Goal: Information Seeking & Learning: Learn about a topic

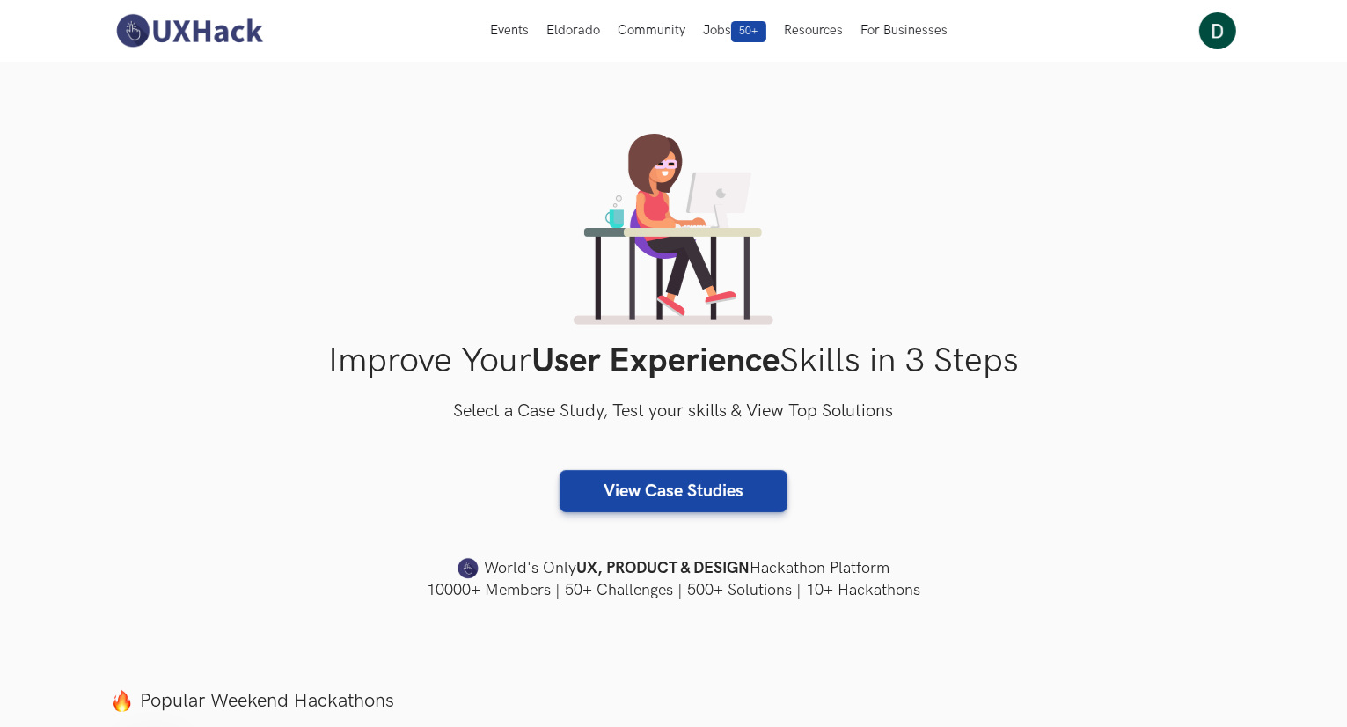
click at [662, 479] on link "View Case Studies" at bounding box center [673, 491] width 228 height 42
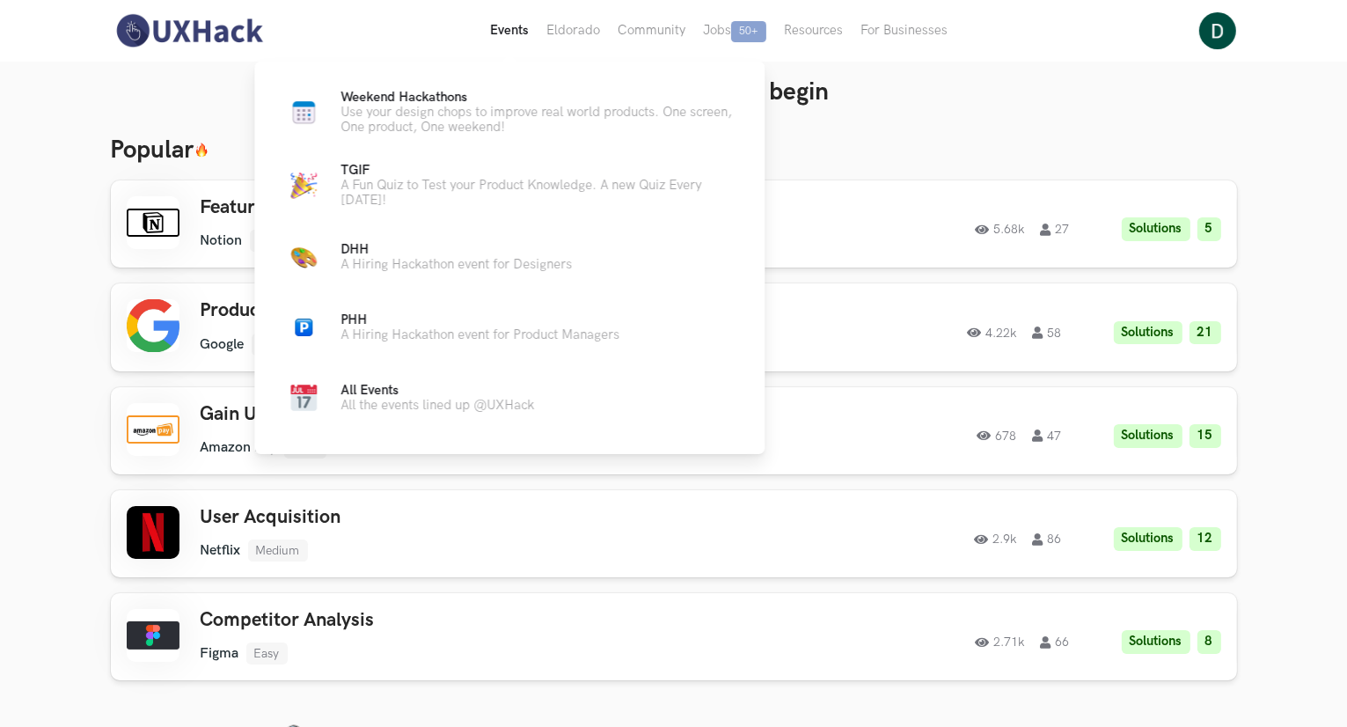
click at [512, 22] on button "Events Live" at bounding box center [509, 31] width 56 height 62
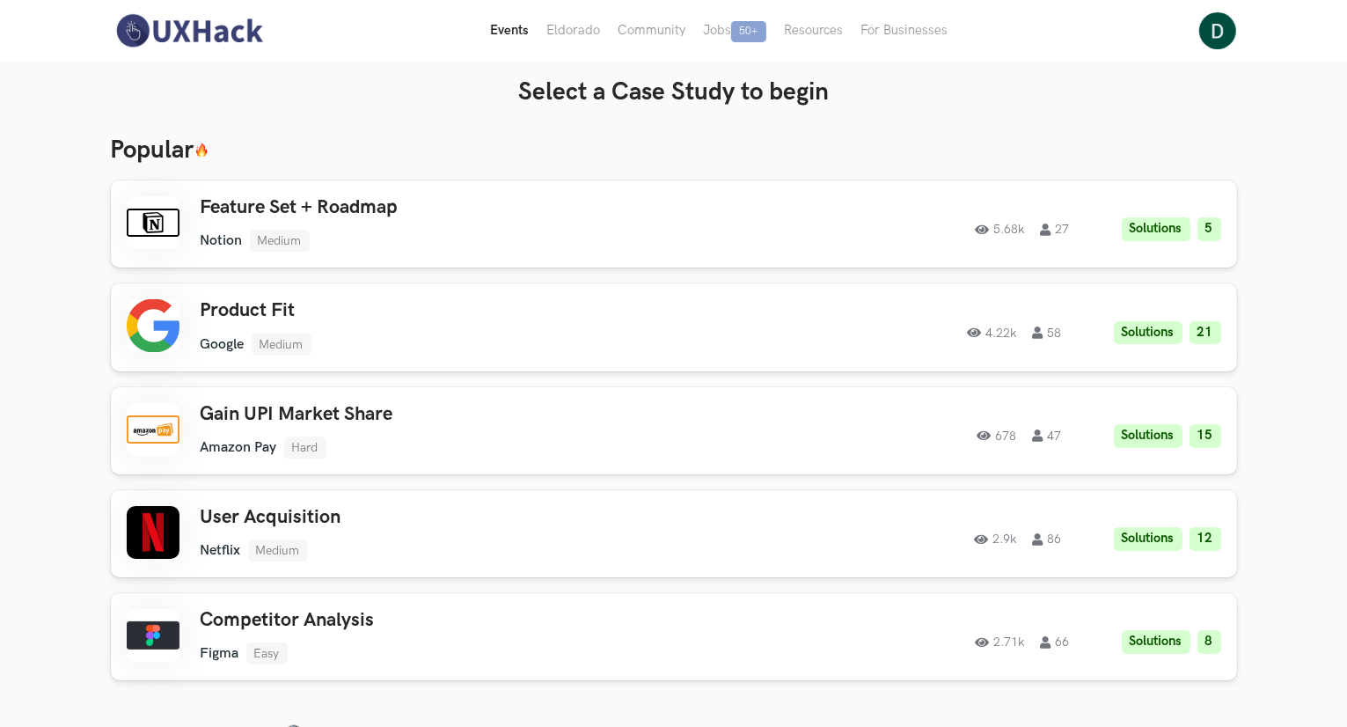
click at [522, 29] on button "Events Live" at bounding box center [509, 31] width 56 height 62
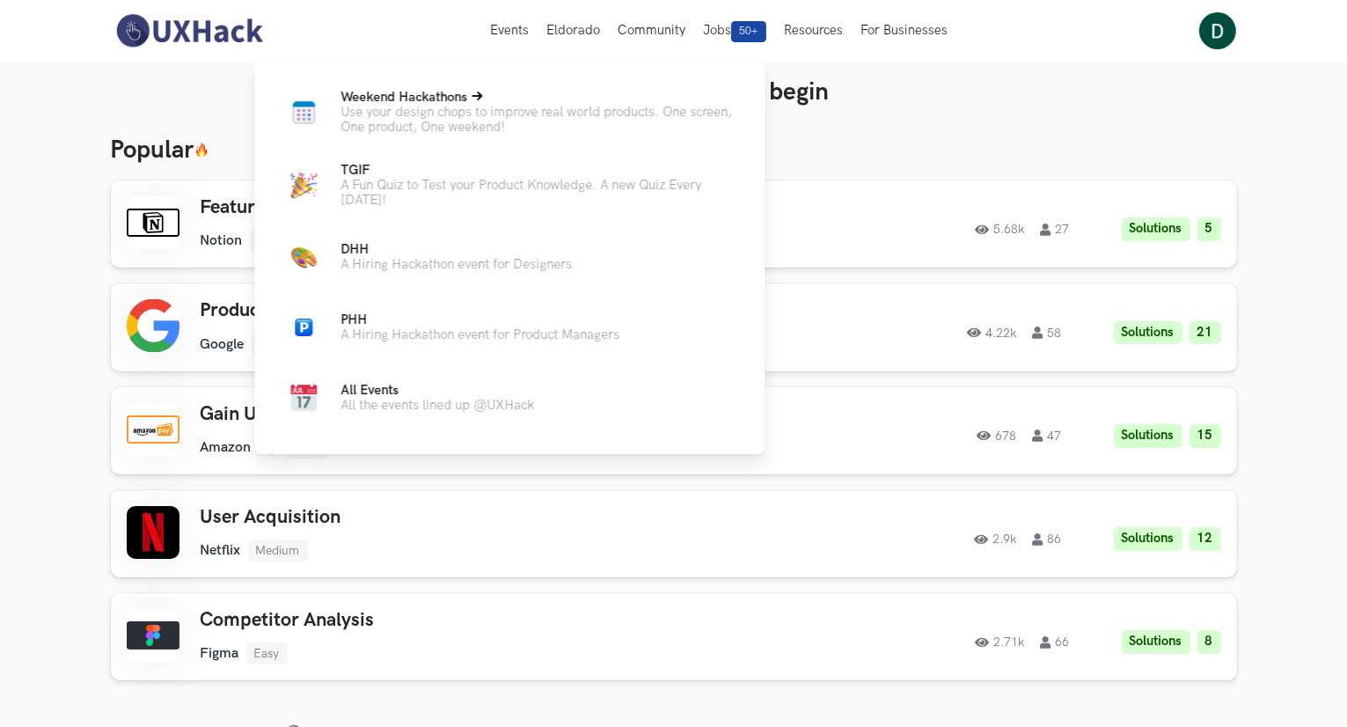
click at [515, 121] on p "Use your design chops to improve real world products. One screen, One product, …" at bounding box center [538, 120] width 396 height 30
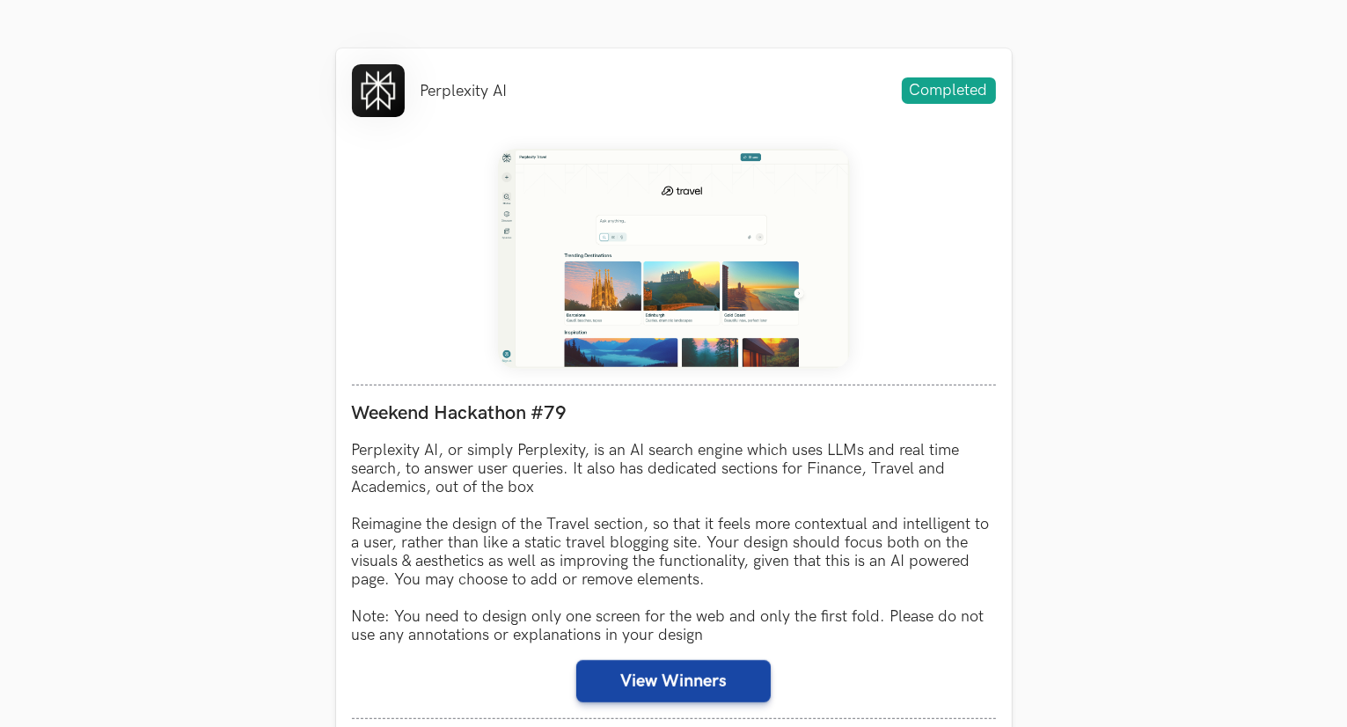
scroll to position [968, 0]
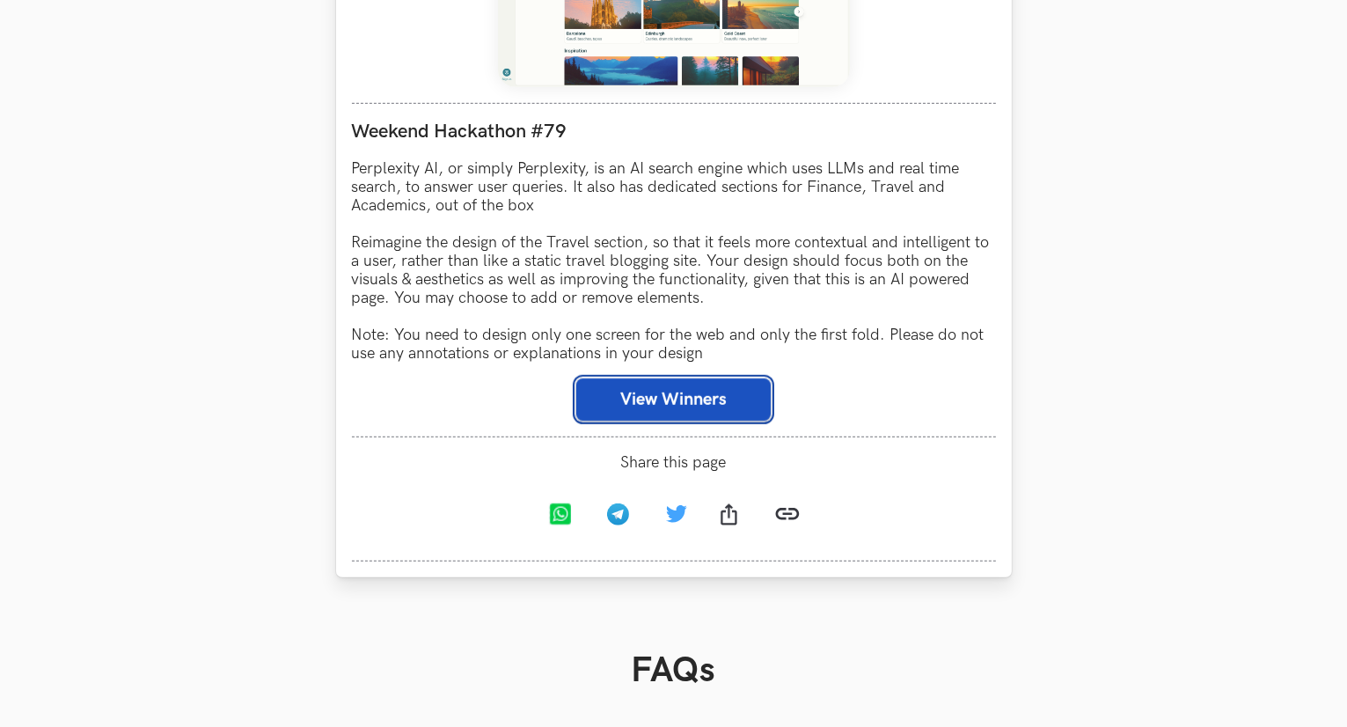
click at [734, 400] on button "View Winners" at bounding box center [673, 399] width 194 height 42
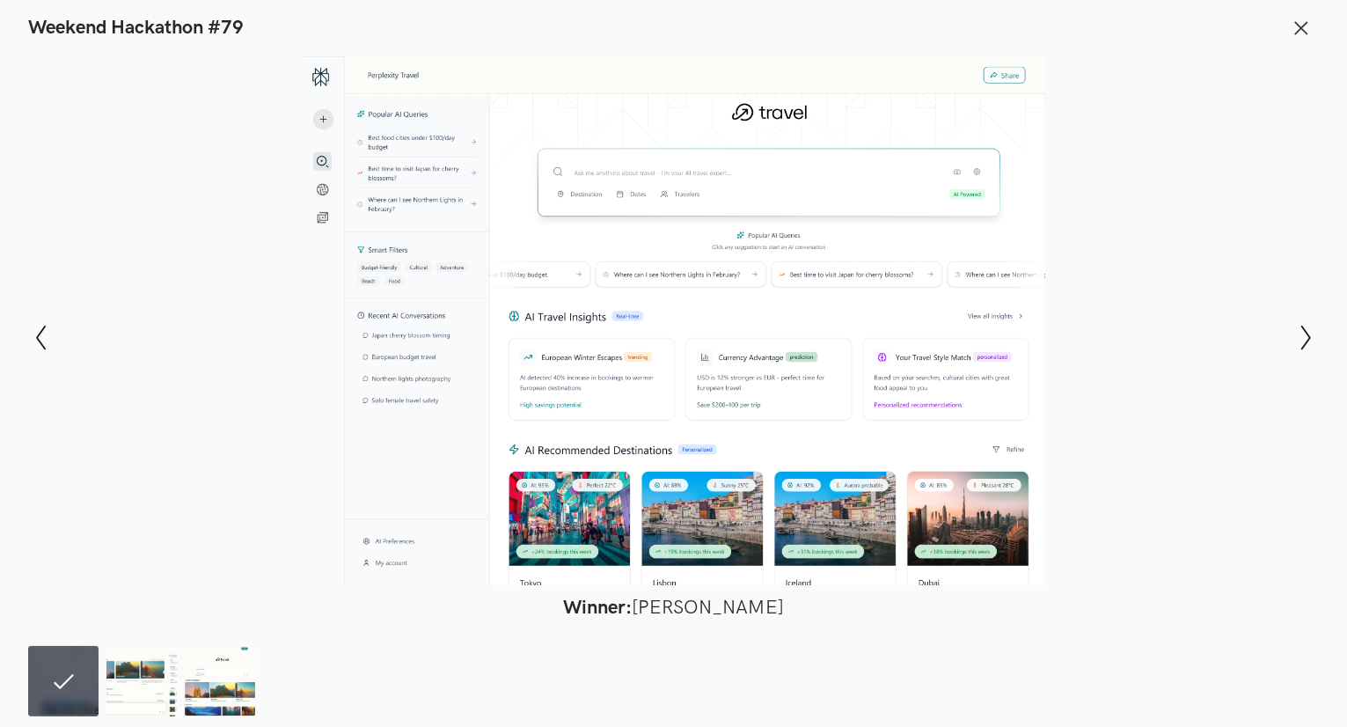
scroll to position [880, 0]
click at [232, 684] on img at bounding box center [220, 681] width 70 height 70
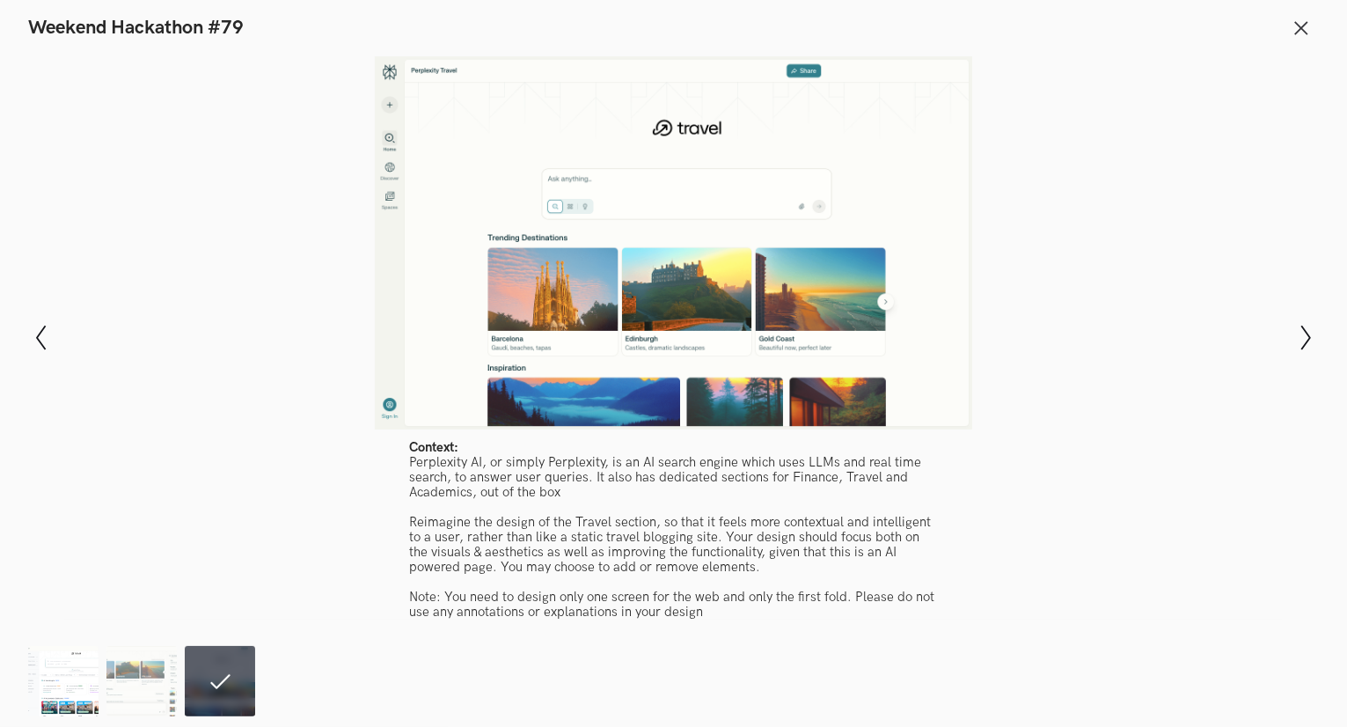
click at [79, 690] on img at bounding box center [63, 681] width 70 height 70
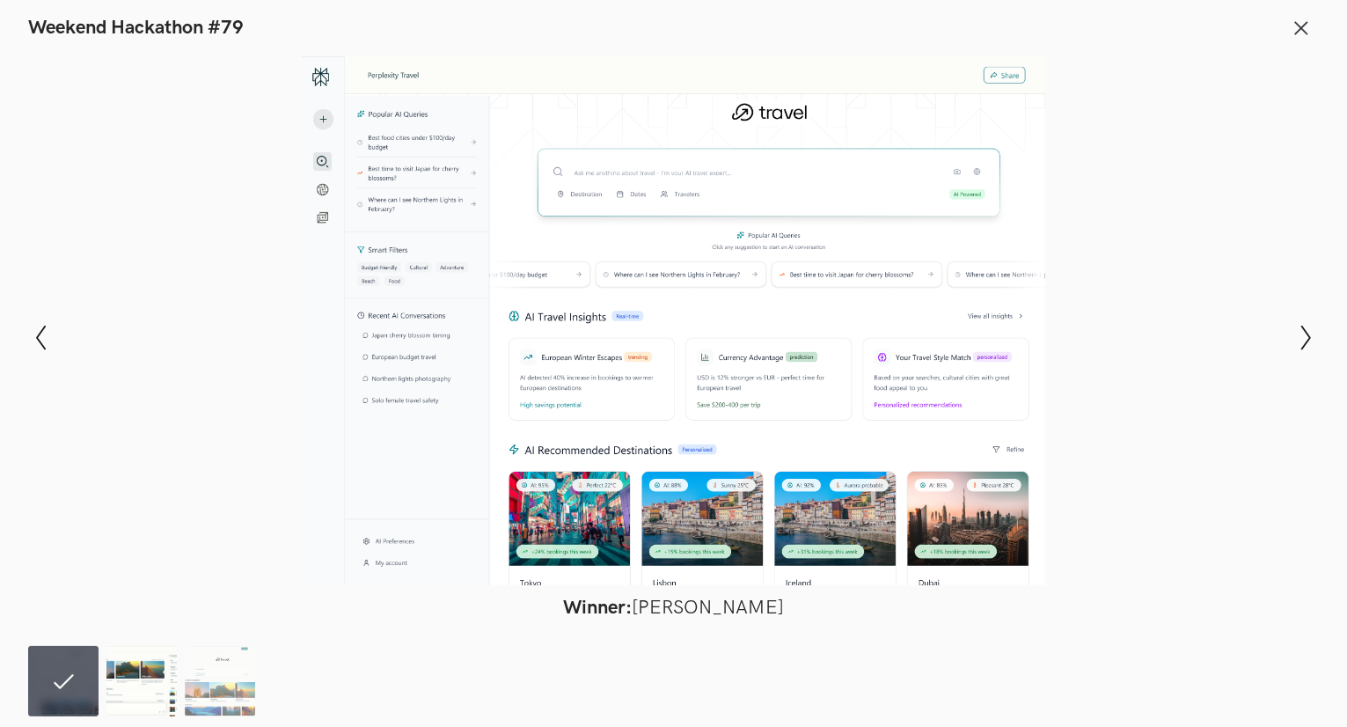
click at [140, 694] on img at bounding box center [141, 681] width 70 height 70
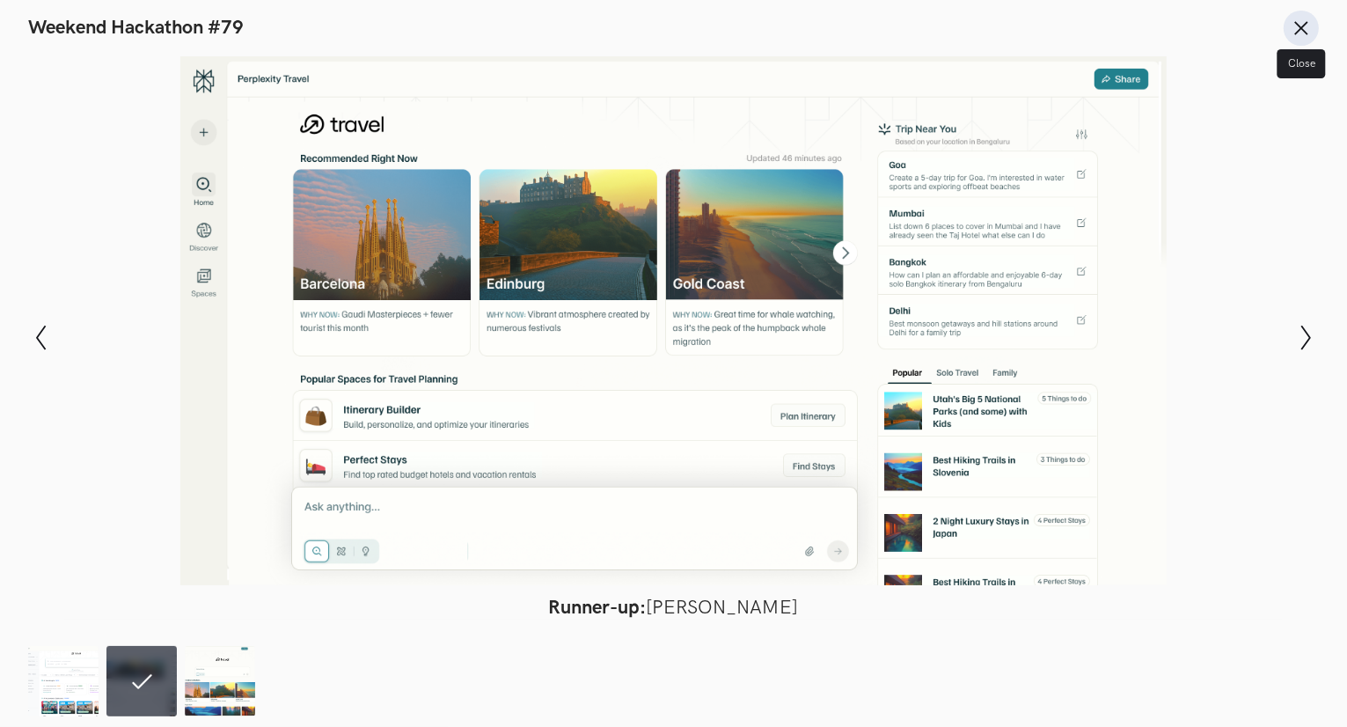
click at [1312, 17] on button "Close" at bounding box center [1300, 28] width 35 height 35
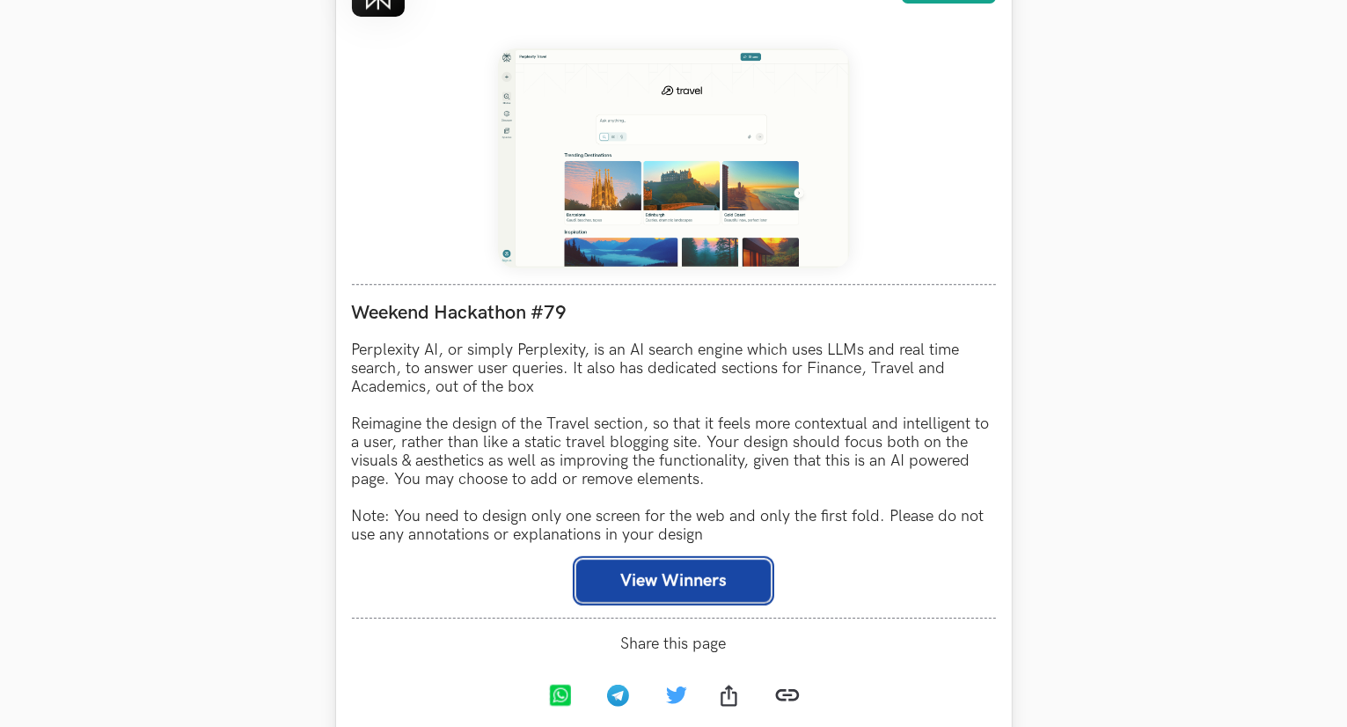
scroll to position [968, 0]
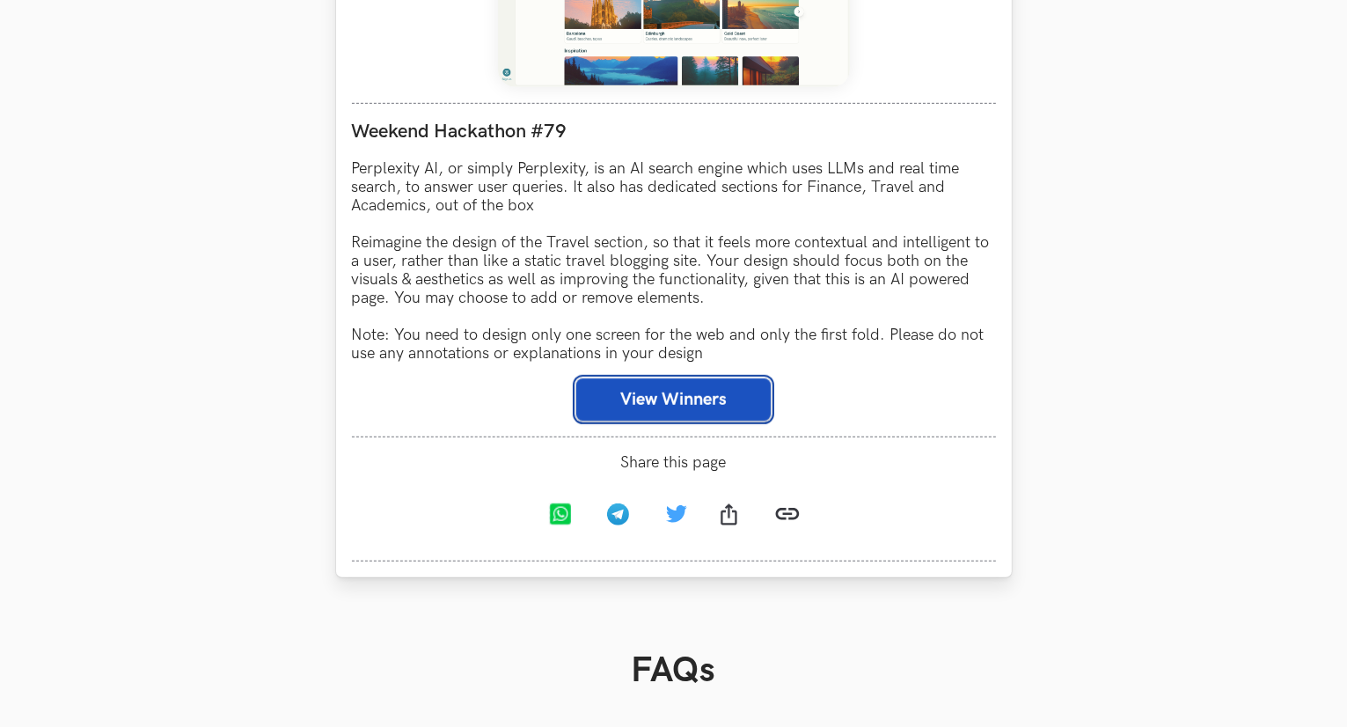
click at [752, 402] on button "View Winners" at bounding box center [673, 399] width 194 height 42
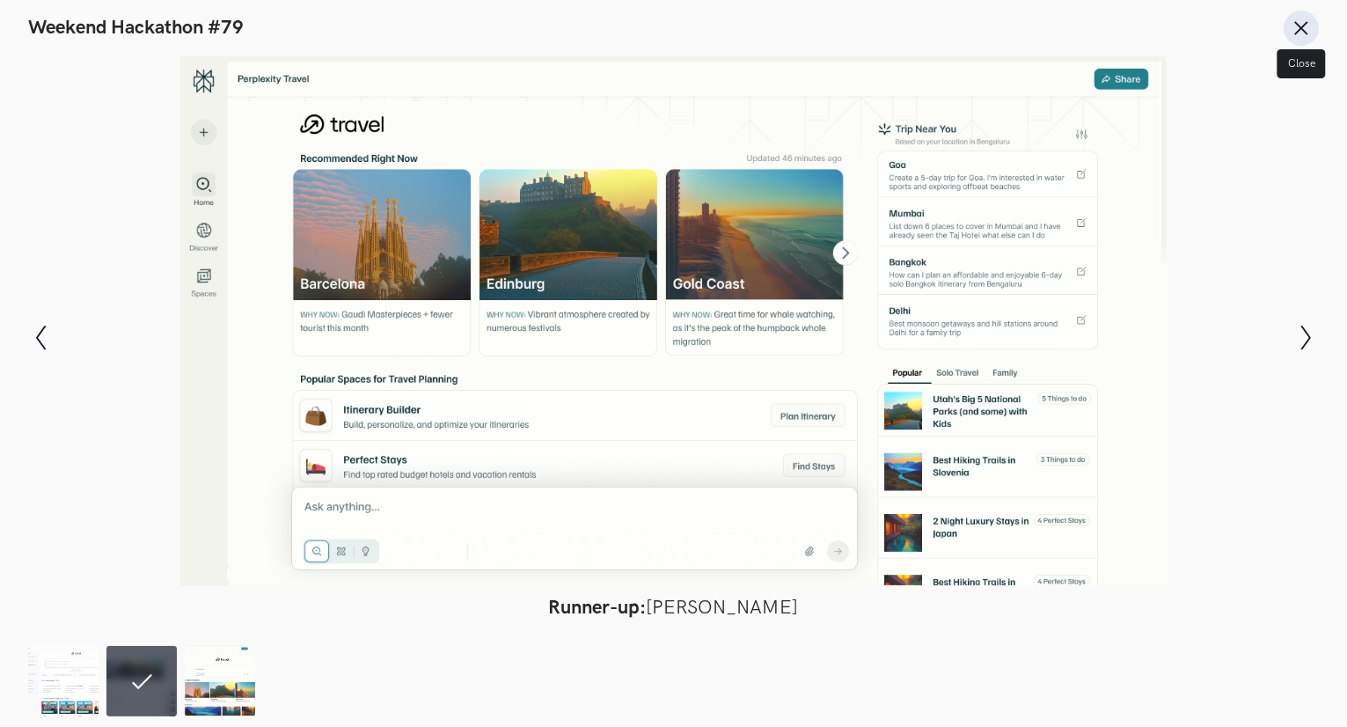
click at [1302, 34] on icon at bounding box center [1300, 27] width 19 height 19
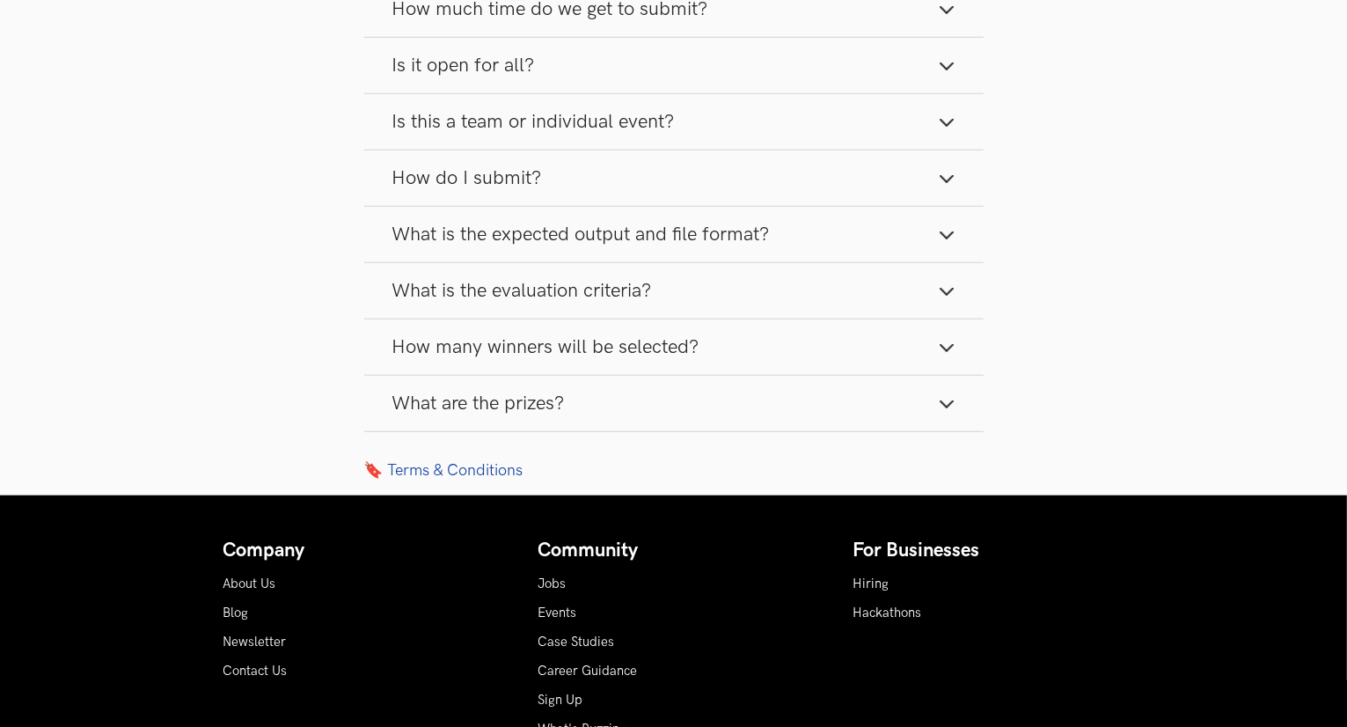
scroll to position [2000, 0]
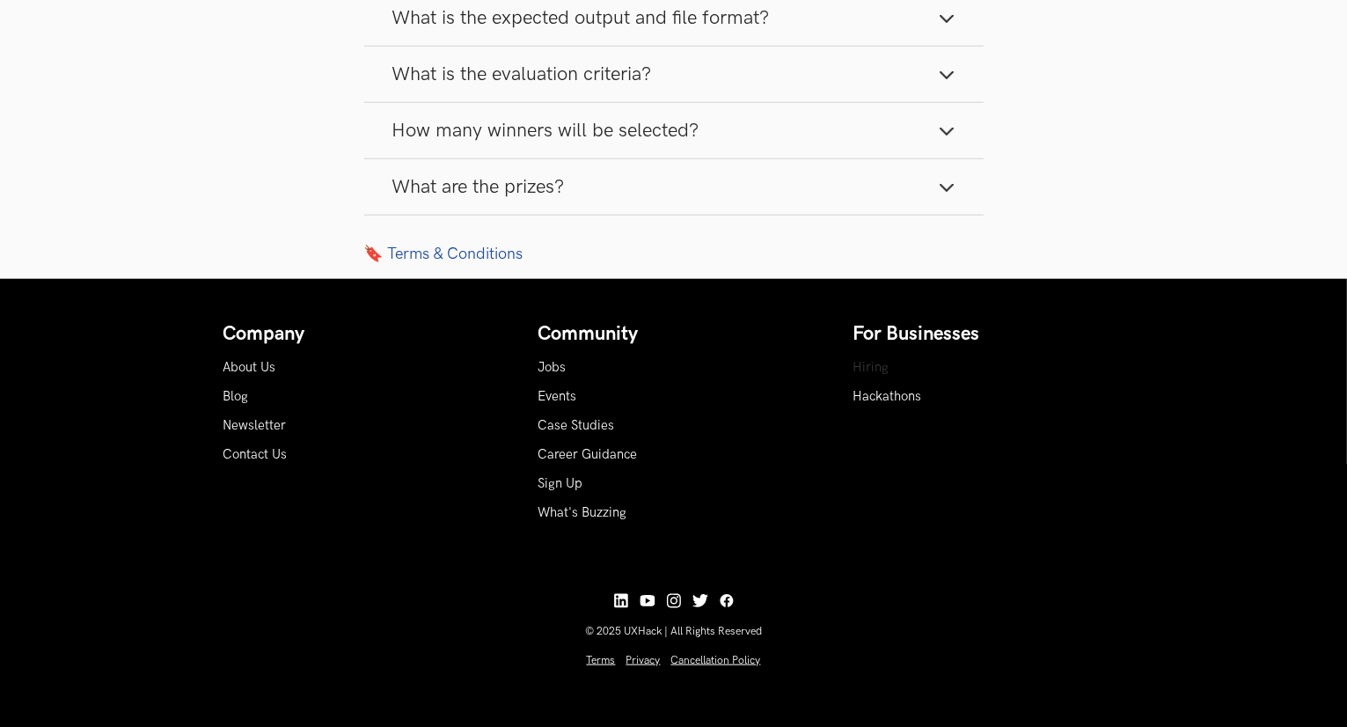
click at [872, 366] on link "Hiring" at bounding box center [871, 367] width 36 height 15
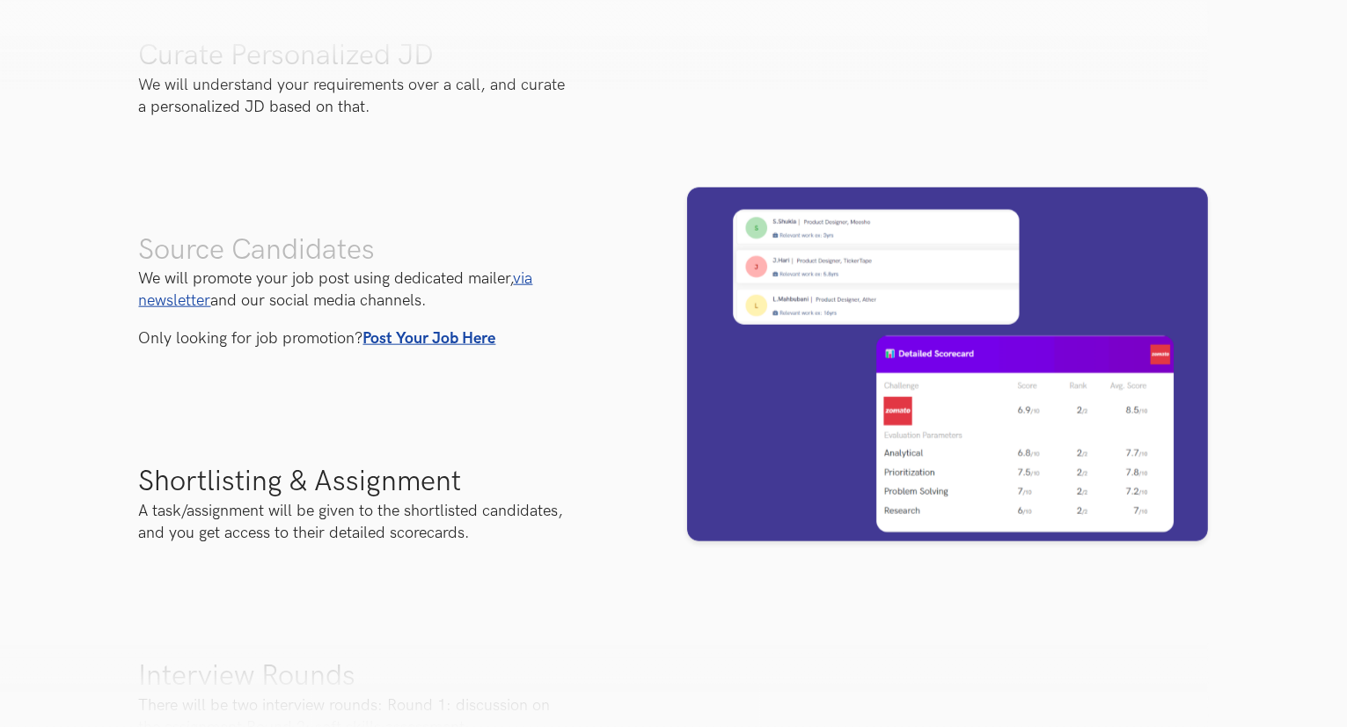
scroll to position [2287, 0]
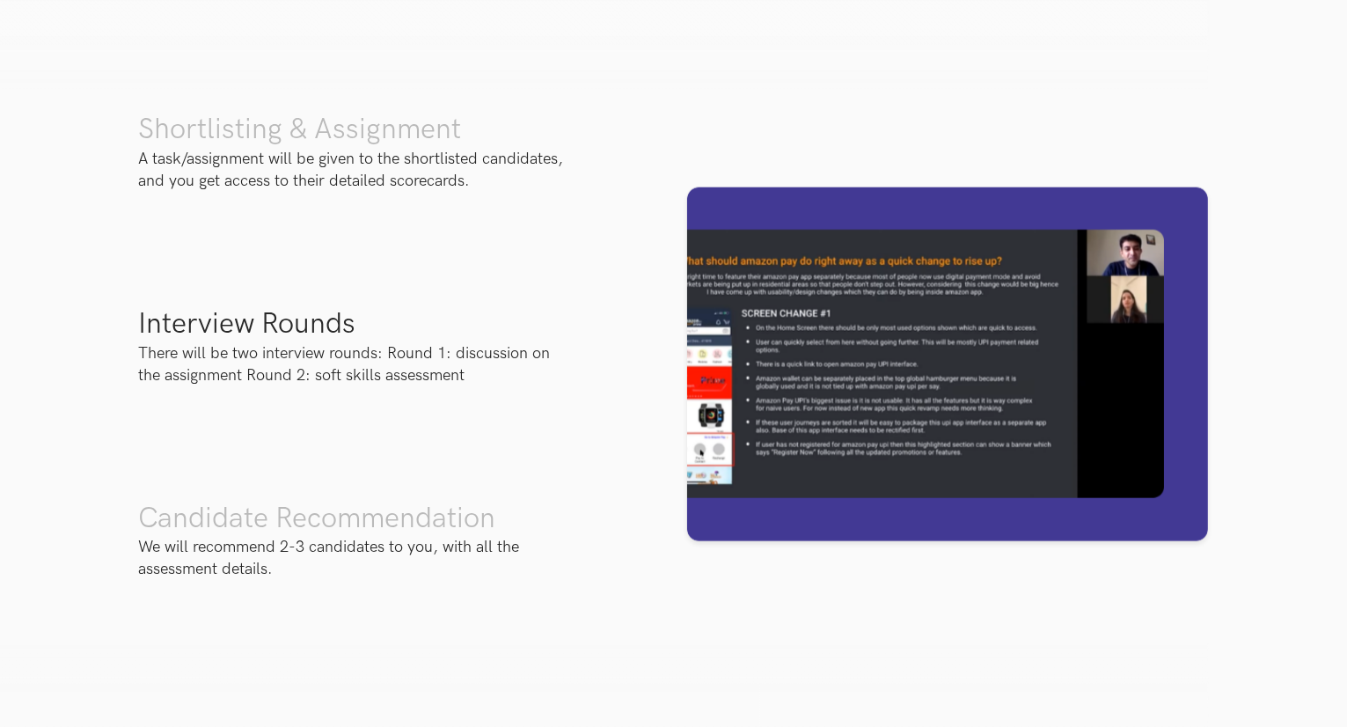
click at [809, 373] on img at bounding box center [947, 363] width 521 height 354
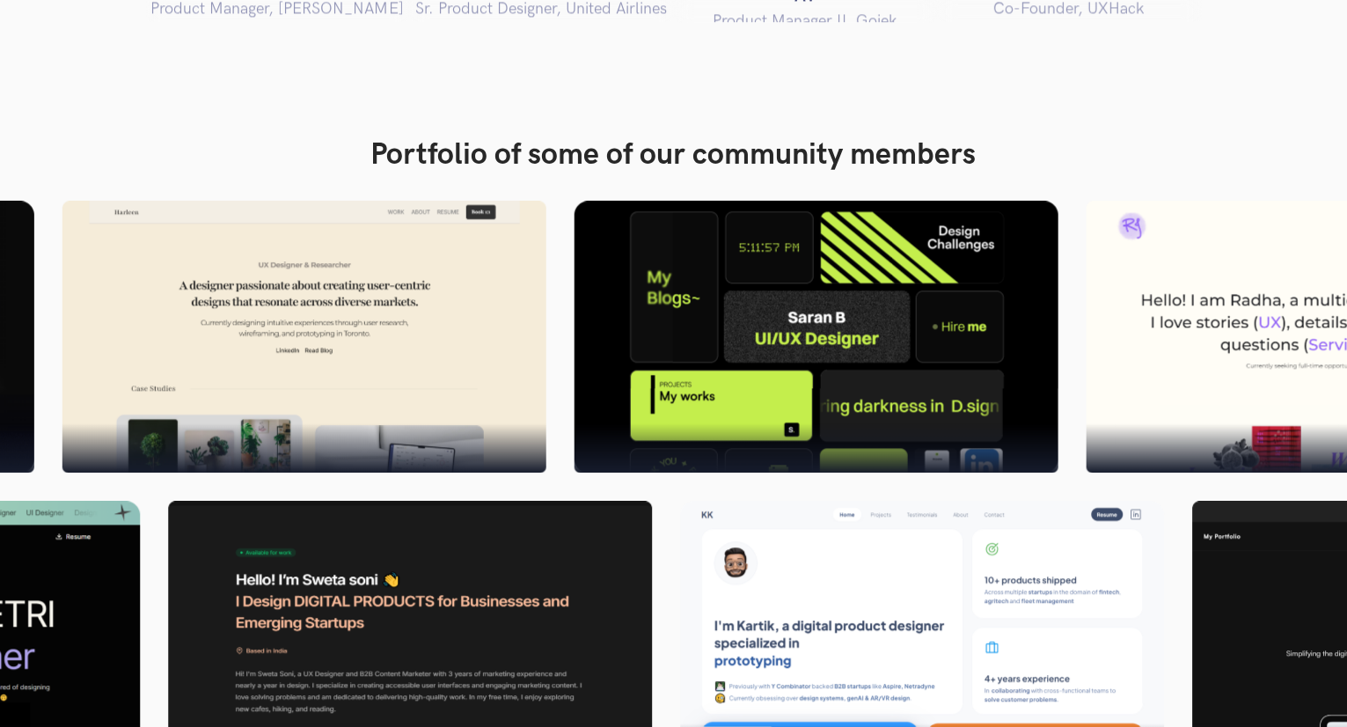
scroll to position [4134, 0]
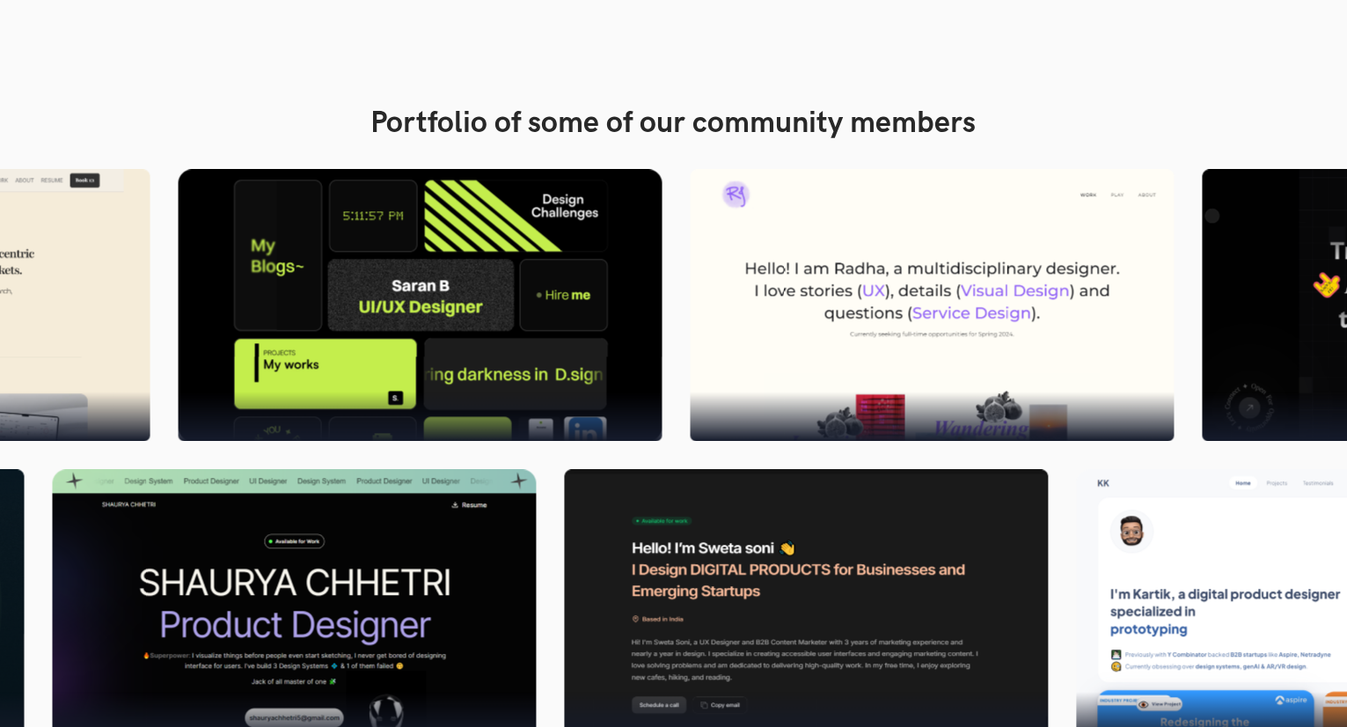
click at [758, 332] on img at bounding box center [932, 305] width 484 height 272
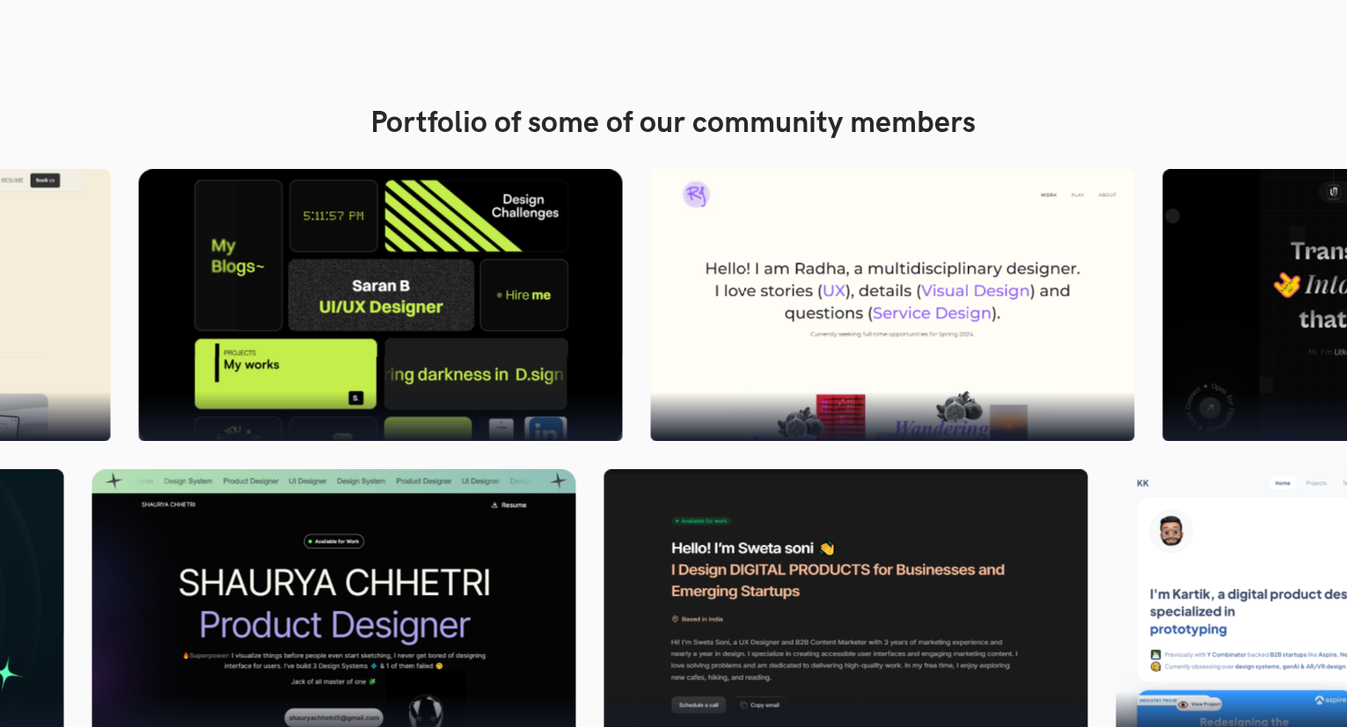
click at [767, 382] on img at bounding box center [893, 305] width 484 height 272
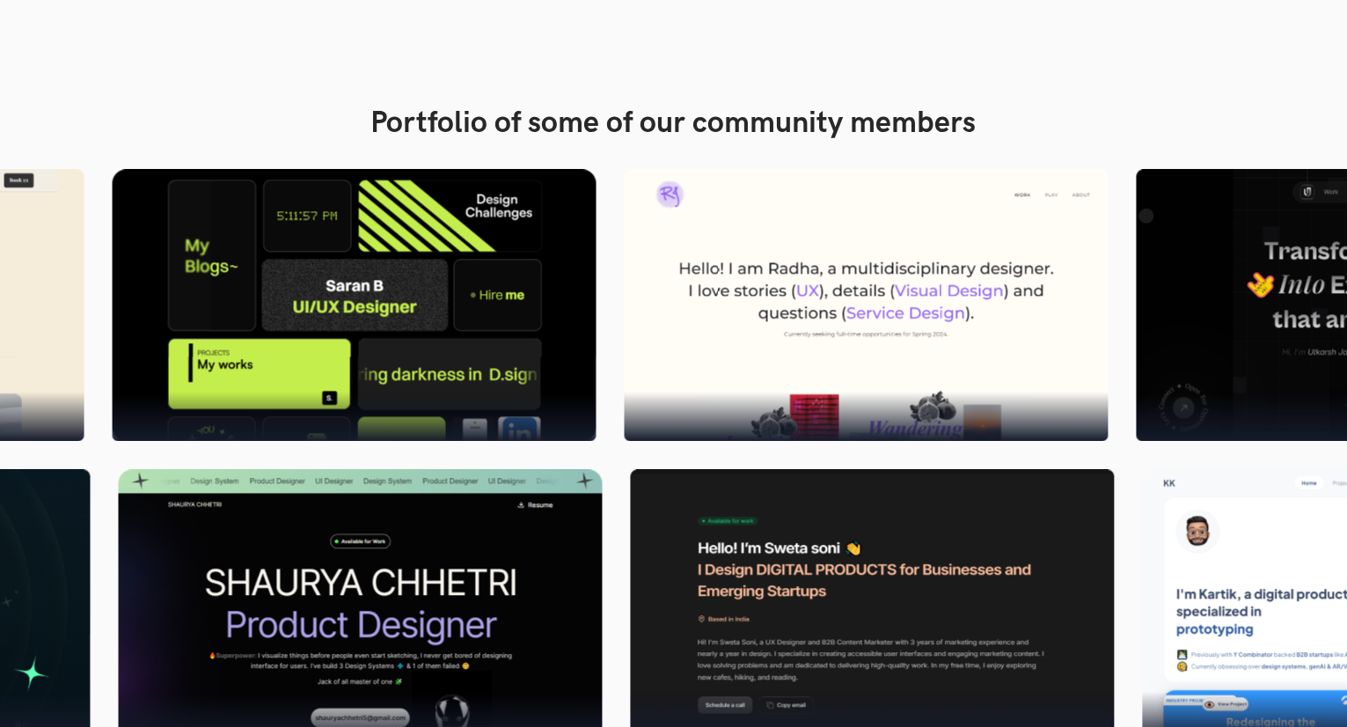
click at [823, 437] on figcaption at bounding box center [867, 415] width 484 height 49
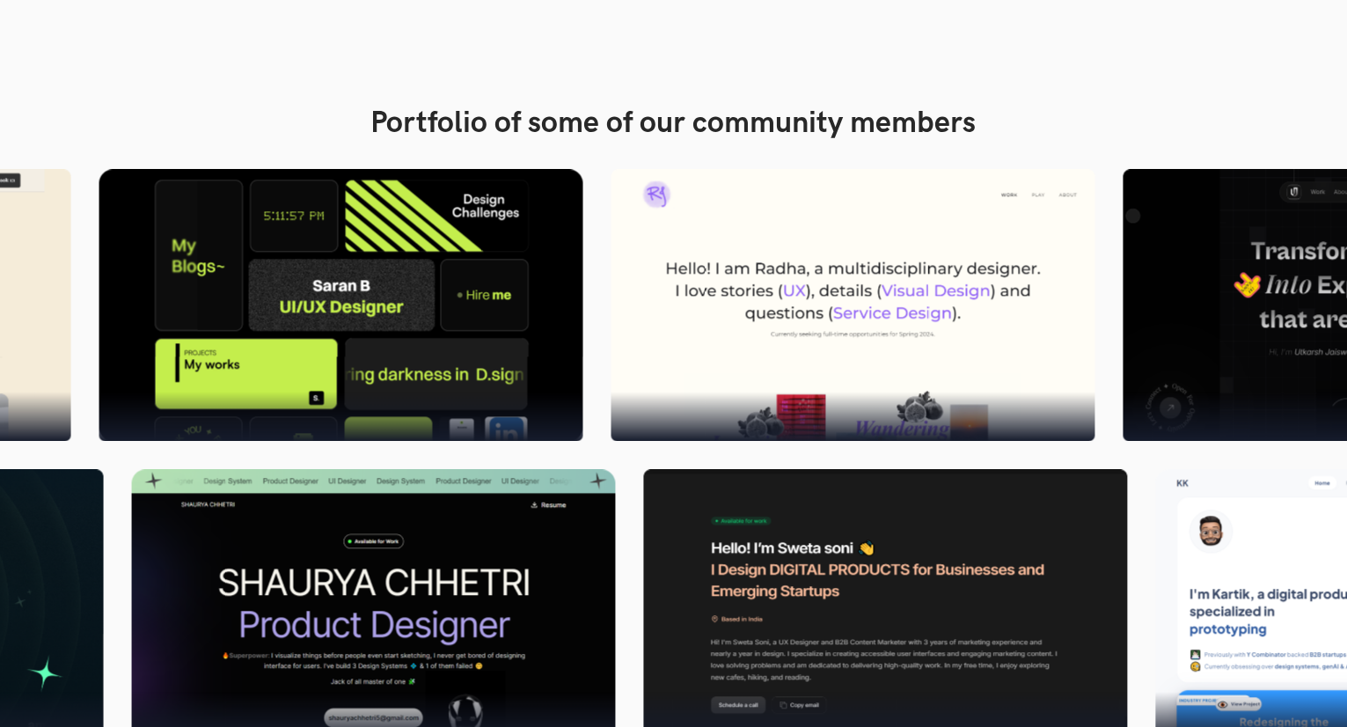
click at [976, 401] on figcaption at bounding box center [853, 415] width 484 height 49
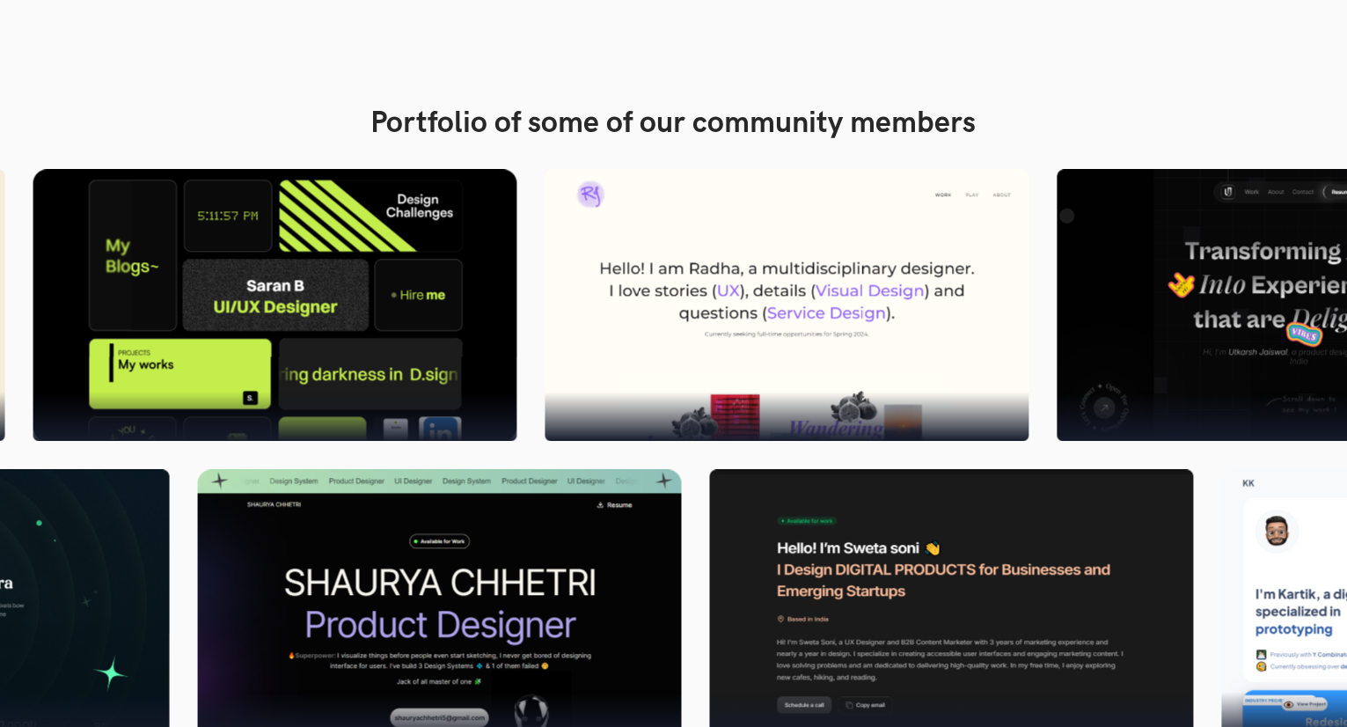
click at [714, 328] on img at bounding box center [787, 305] width 484 height 272
